Goal: Task Accomplishment & Management: Use online tool/utility

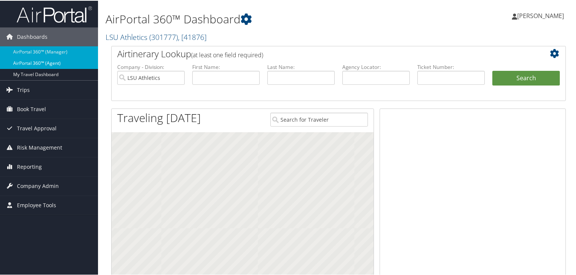
click at [29, 62] on link "AirPortal 360™ (Agent)" at bounding box center [49, 62] width 98 height 11
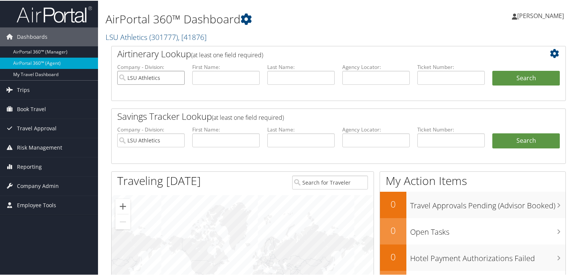
click at [178, 78] on input "LSU Athletics" at bounding box center [151, 77] width 68 height 14
click at [203, 81] on input "text" at bounding box center [226, 77] width 68 height 14
paste input "[PERSON_NAME]"
type input "Brittany"
click at [169, 78] on input "search" at bounding box center [151, 77] width 68 height 14
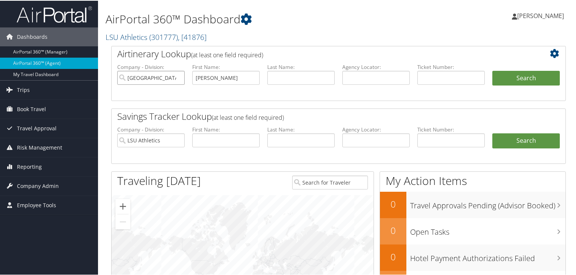
type input "[GEOGRAPHIC_DATA][US_STATE] (UVA)"
click at [286, 78] on input "text" at bounding box center [301, 77] width 68 height 14
type input "Warre"
click at [531, 79] on button "Search" at bounding box center [527, 77] width 68 height 15
